Goal: Communication & Community: Answer question/provide support

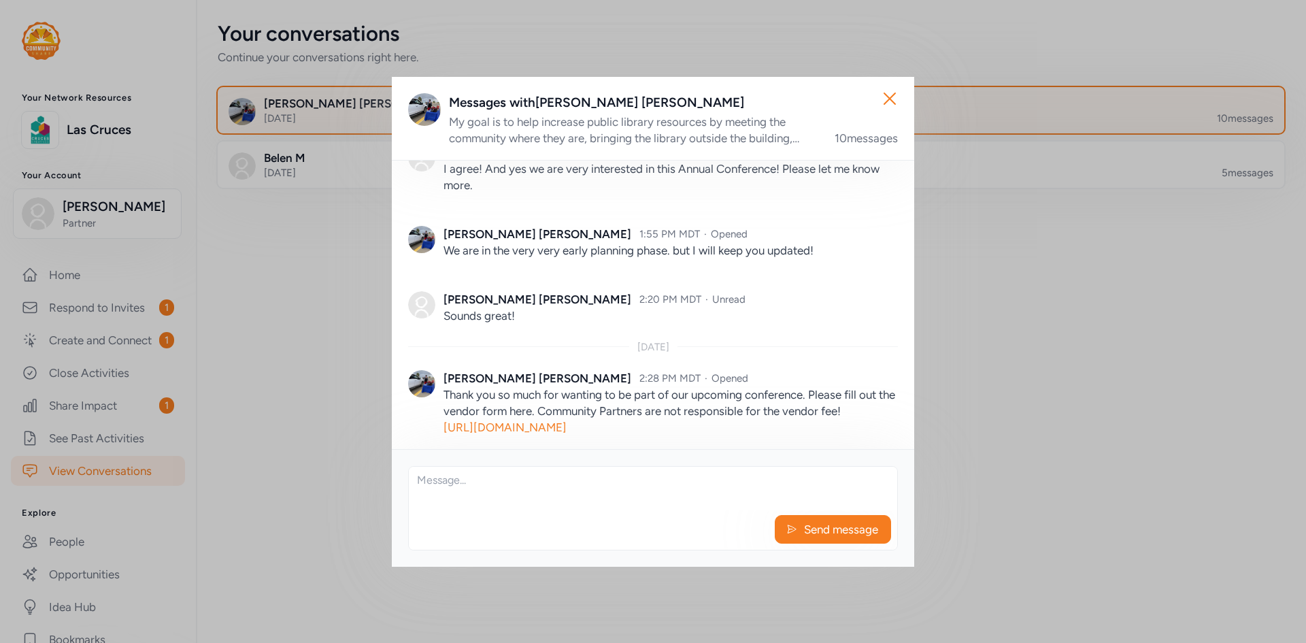
scroll to position [619, 0]
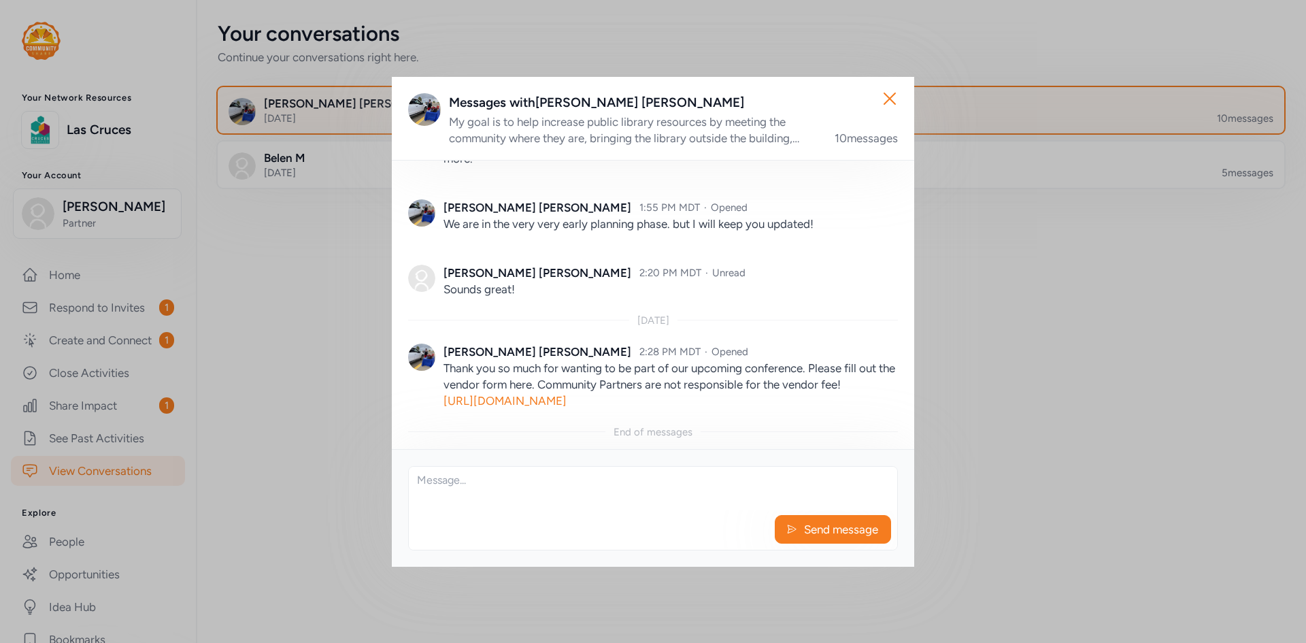
click at [567, 394] on link "https://docs.google.com/forms/d/e/1FAIpQLSd4t2Rx1KJonIRQhmWams8Ef8_PXeLYAiXy5Fs…" at bounding box center [504, 401] width 123 height 14
